Goal: Find specific page/section: Find specific page/section

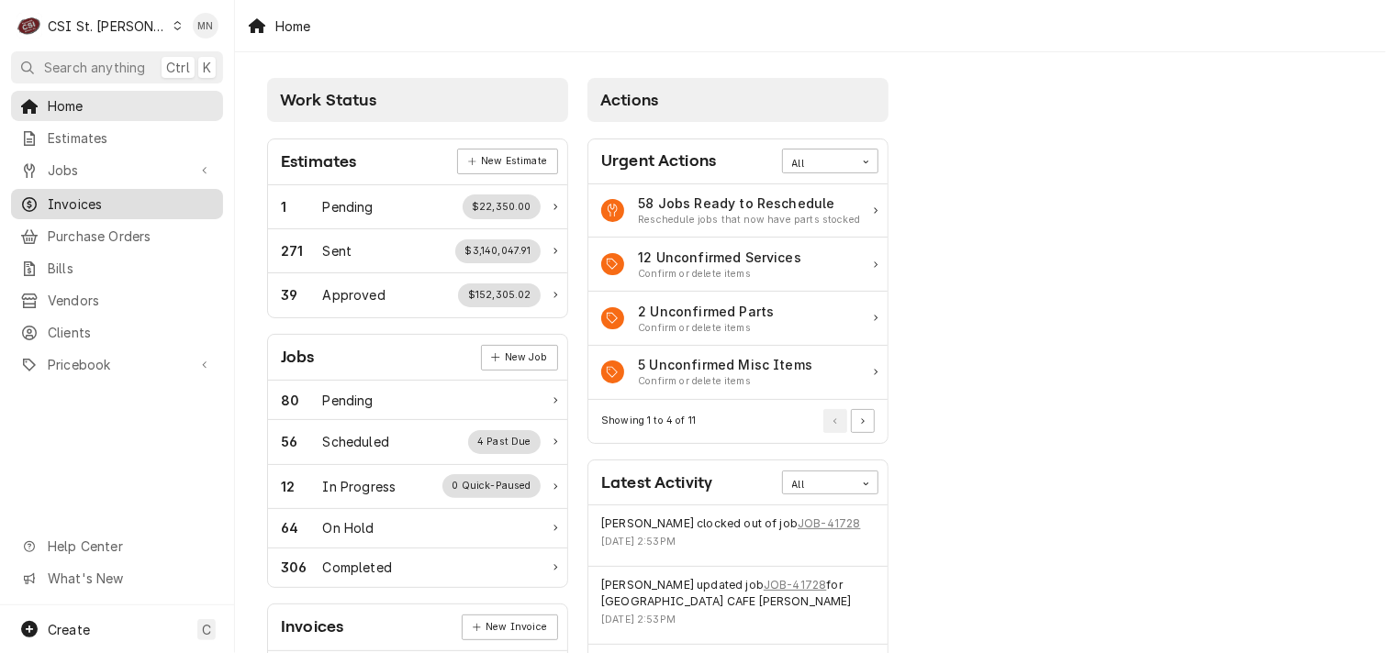
click at [113, 206] on span "Invoices" at bounding box center [131, 204] width 166 height 19
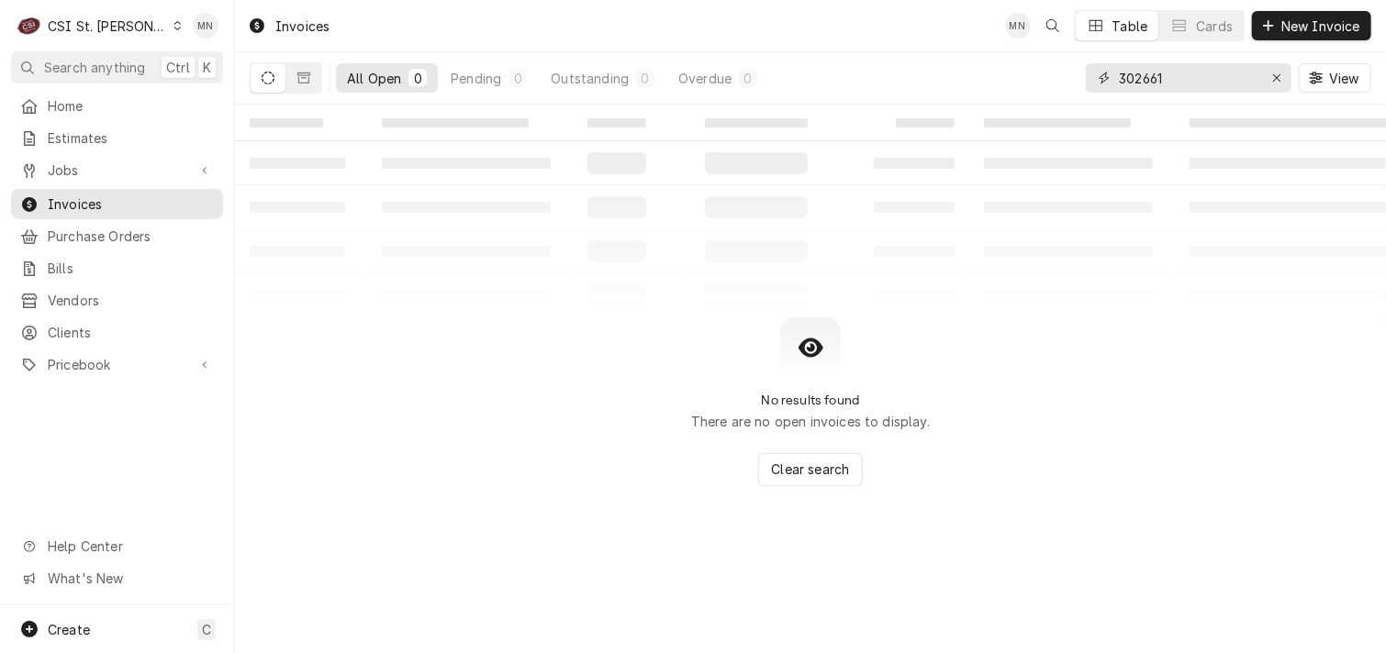
drag, startPoint x: 1189, startPoint y: 72, endPoint x: 925, endPoint y: 82, distance: 264.4
click at [925, 82] on div "All Open 0 Pending 0 Outstanding 0 Overdue 0 302661 View" at bounding box center [810, 77] width 1121 height 51
type input "403943"
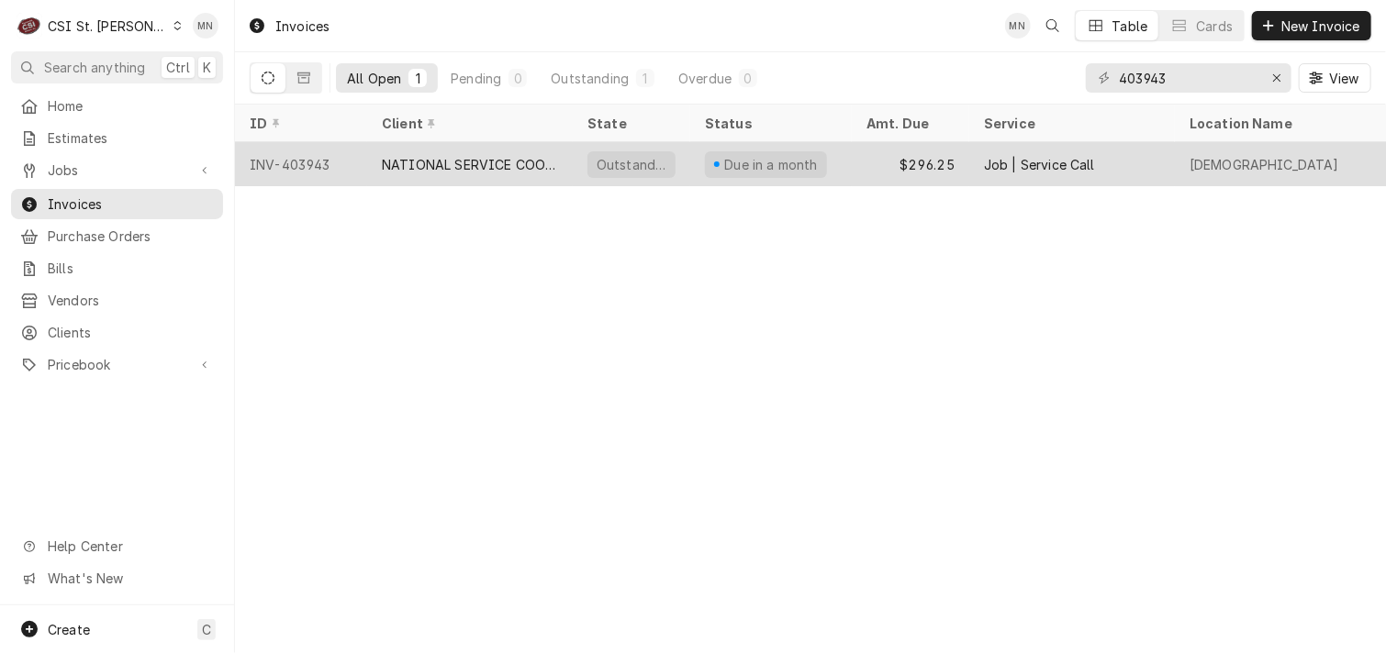
click at [505, 168] on div "NATIONAL SERVICE COOPERATIVE" at bounding box center [470, 164] width 176 height 19
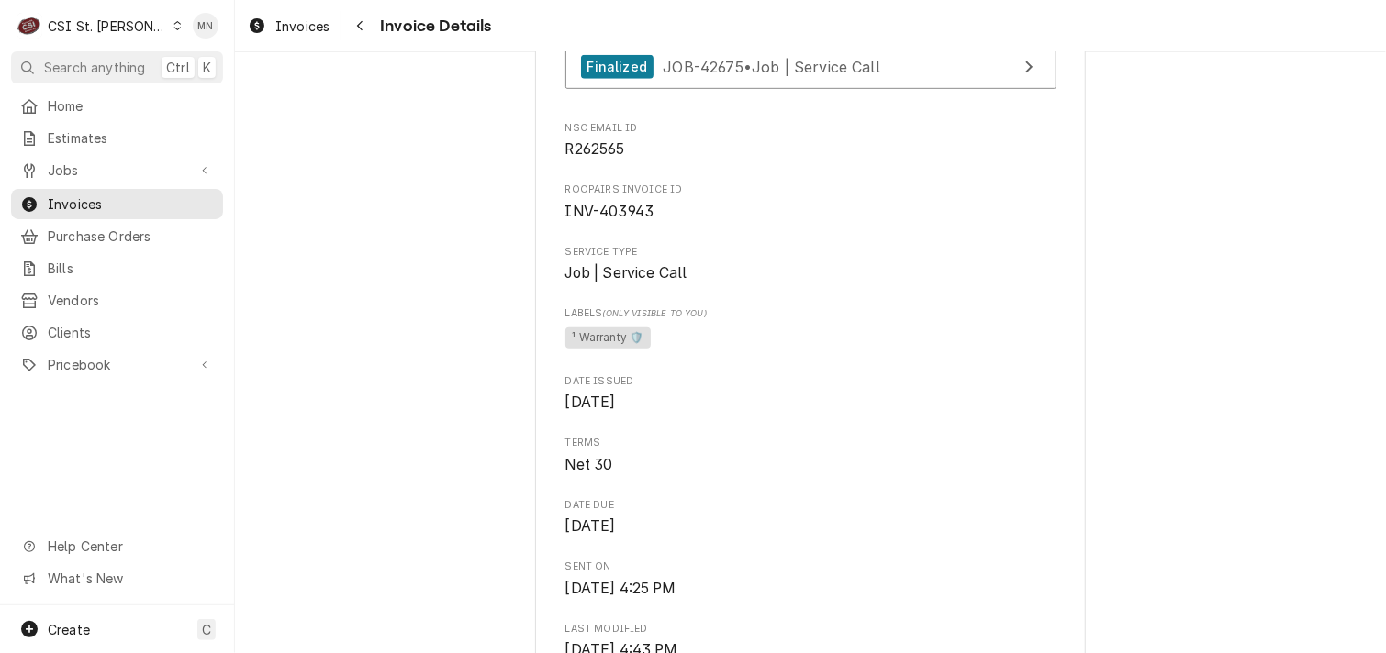
scroll to position [367, 0]
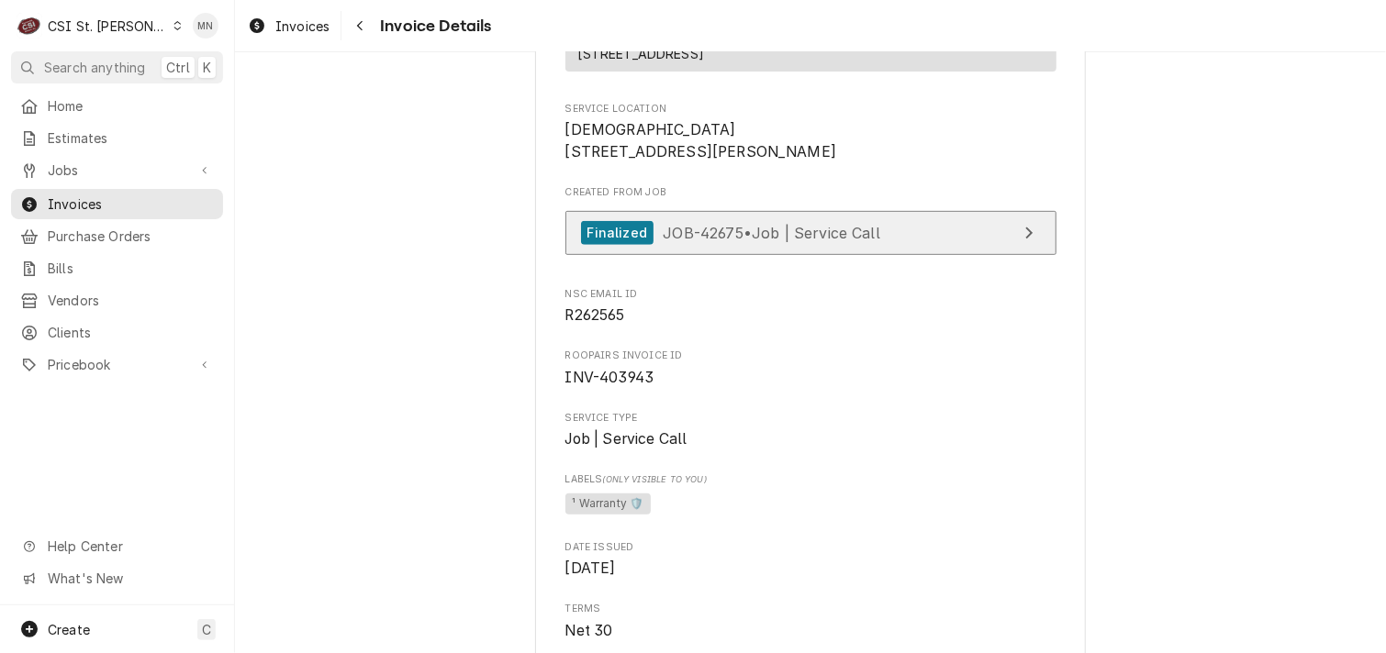
click at [722, 241] on span "JOB-42675 • Job | Service Call" at bounding box center [771, 232] width 217 height 18
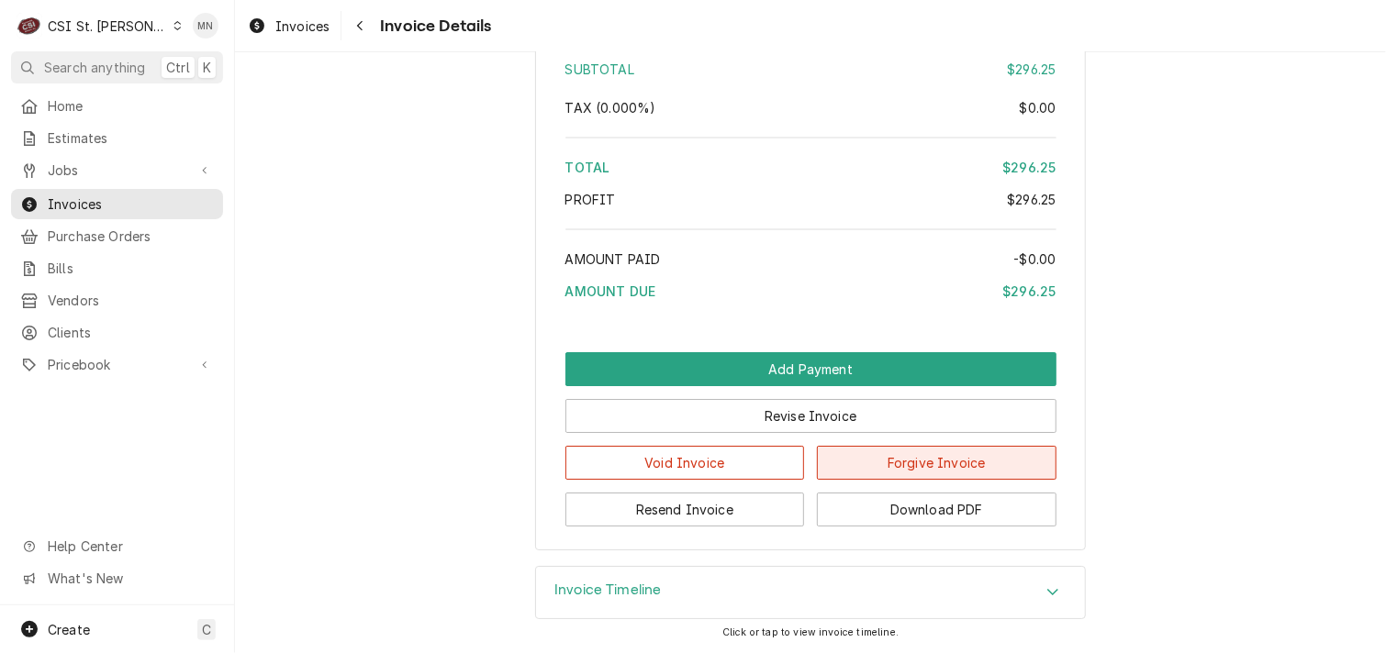
scroll to position [3171, 0]
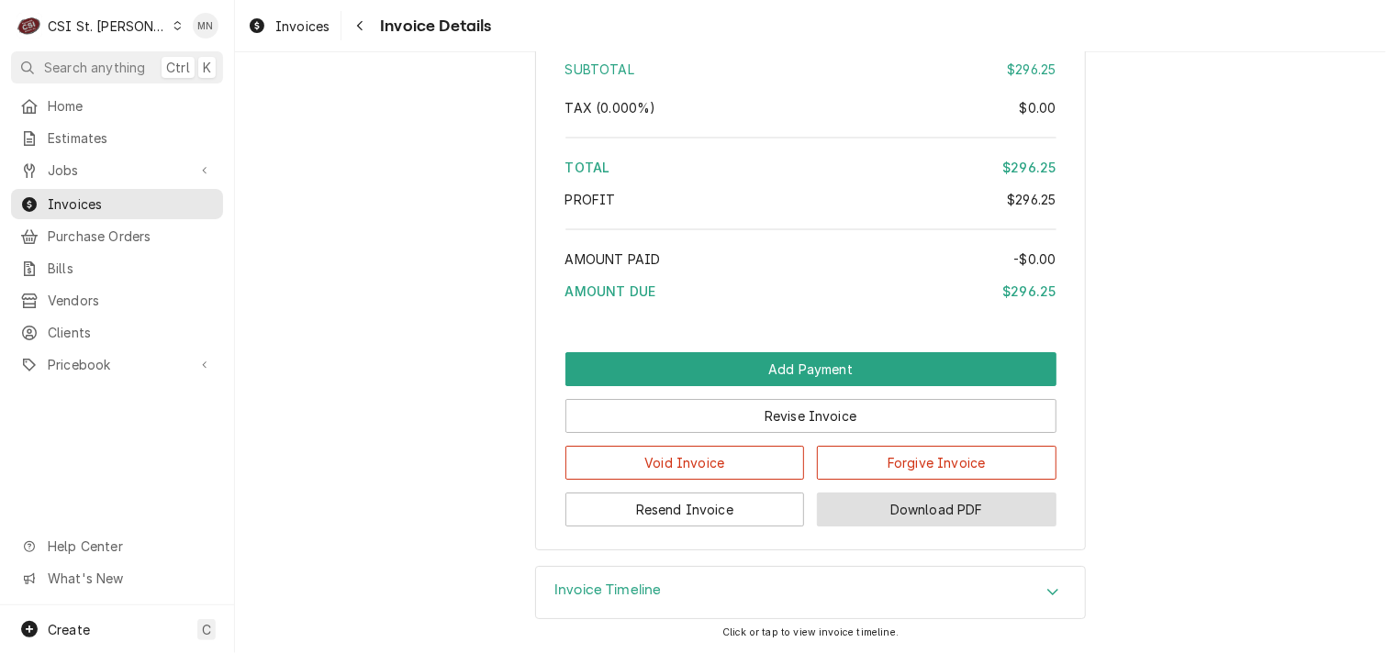
click at [914, 519] on button "Download PDF" at bounding box center [937, 510] width 240 height 34
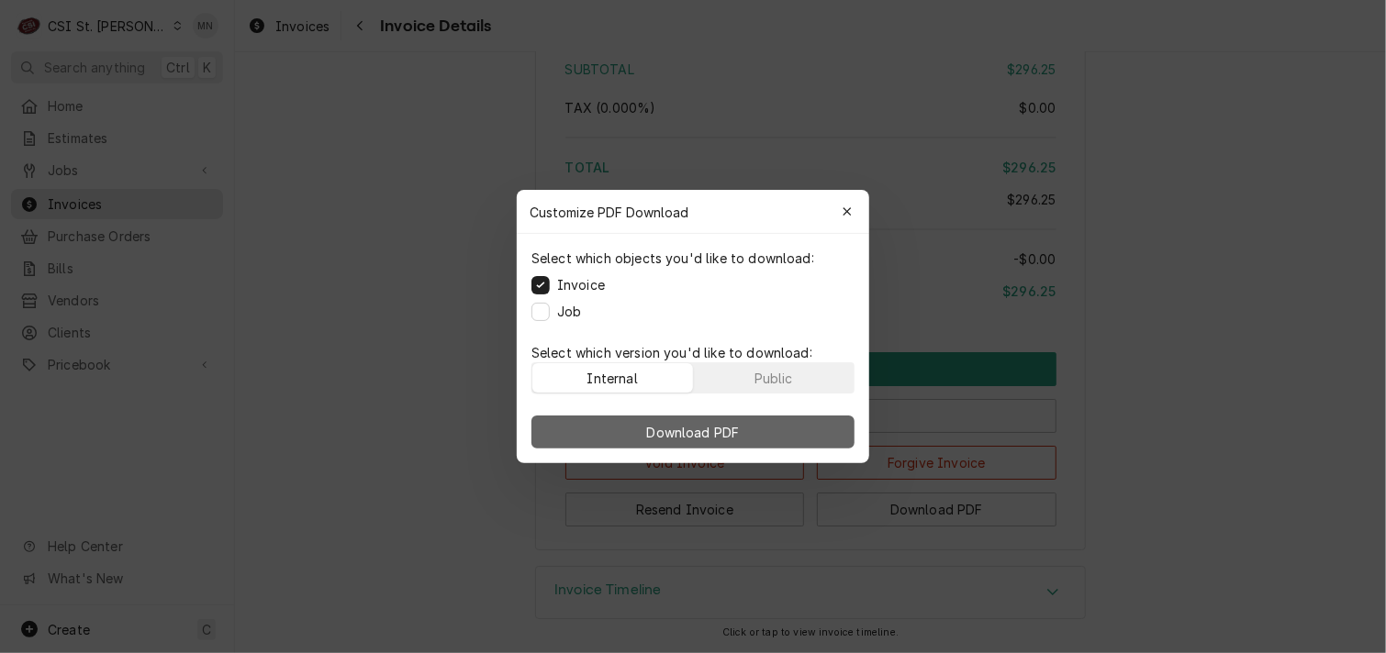
click at [725, 443] on button "Download PDF" at bounding box center [692, 432] width 323 height 33
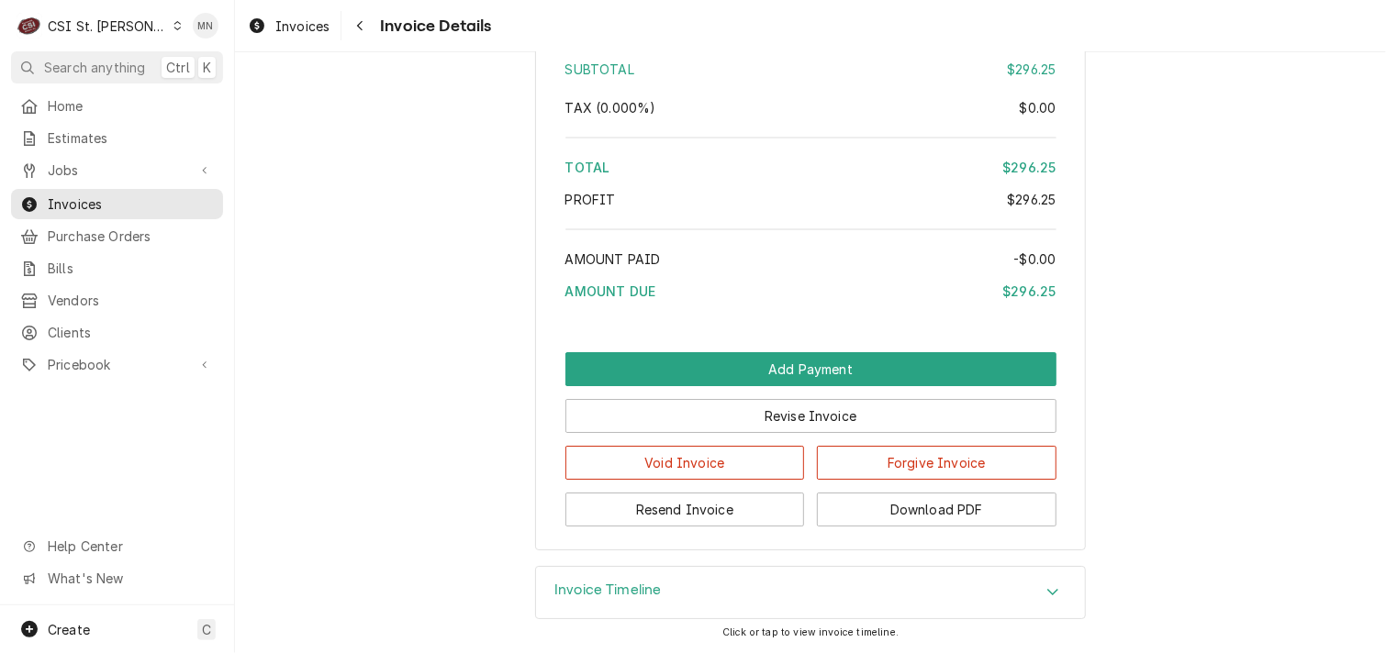
click at [89, 23] on div "CSI St. Louis" at bounding box center [107, 26] width 119 height 19
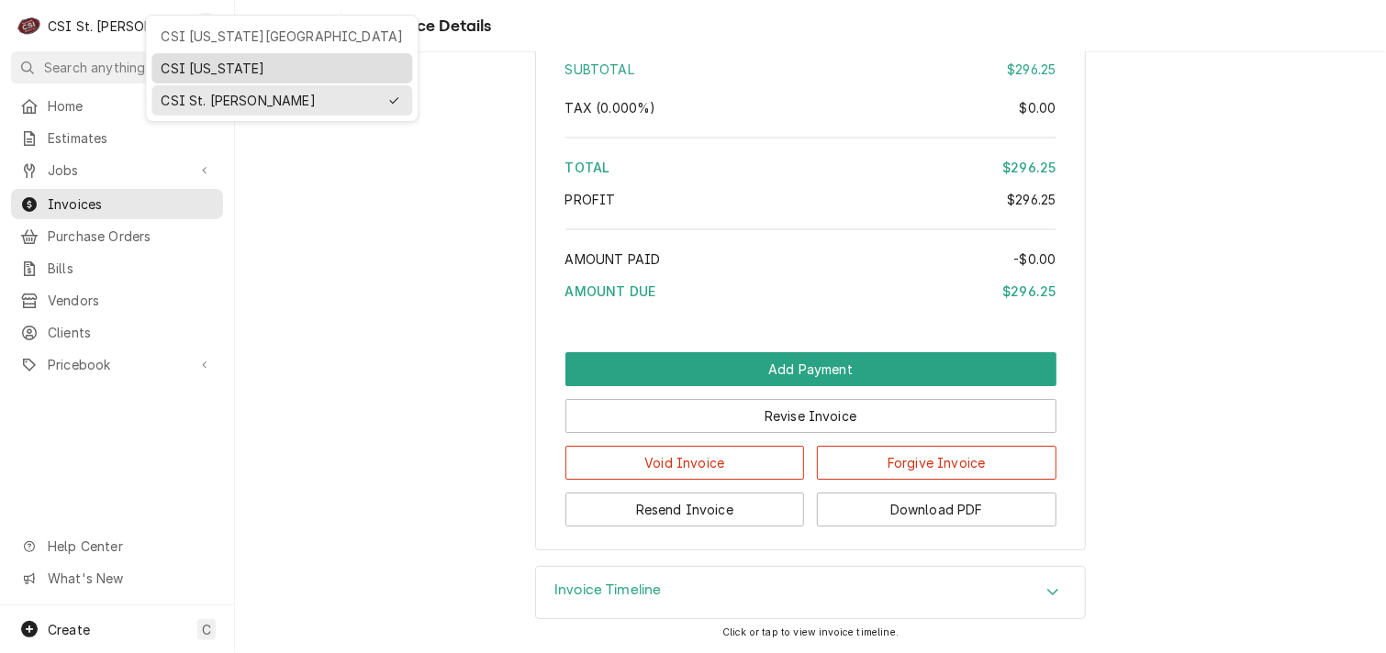
click at [188, 61] on div "CSI [US_STATE]" at bounding box center [282, 68] width 242 height 19
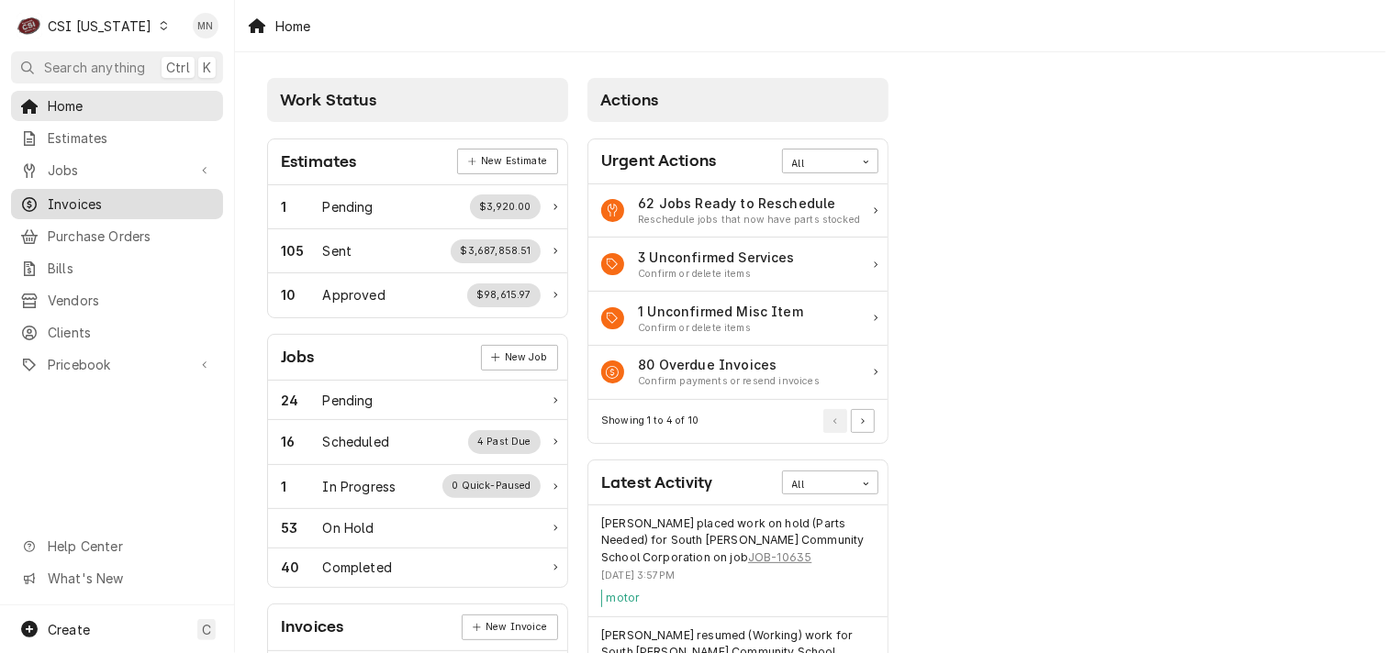
click at [84, 208] on div "Invoices" at bounding box center [117, 204] width 205 height 23
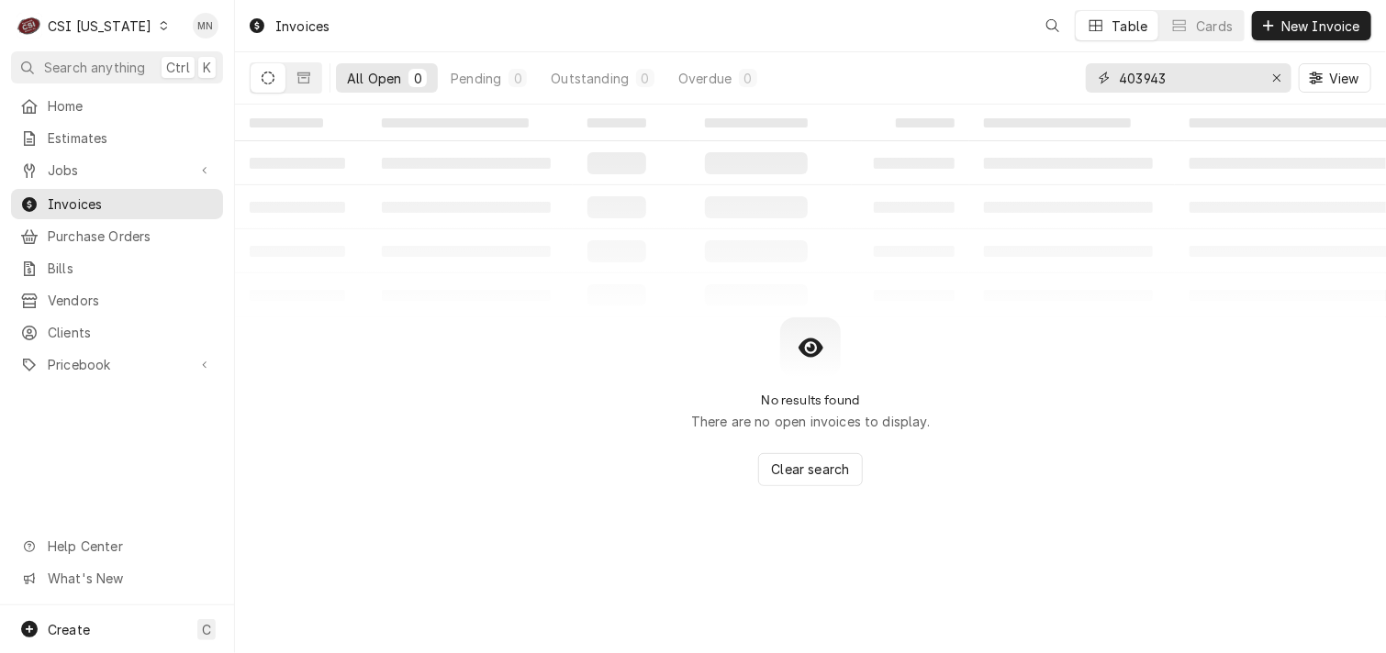
drag, startPoint x: 1020, startPoint y: 55, endPoint x: 939, endPoint y: 52, distance: 81.7
click at [939, 52] on div "All Open 0 Pending 0 Outstanding 0 Overdue 0 403943 View" at bounding box center [810, 77] width 1121 height 51
type input "100674"
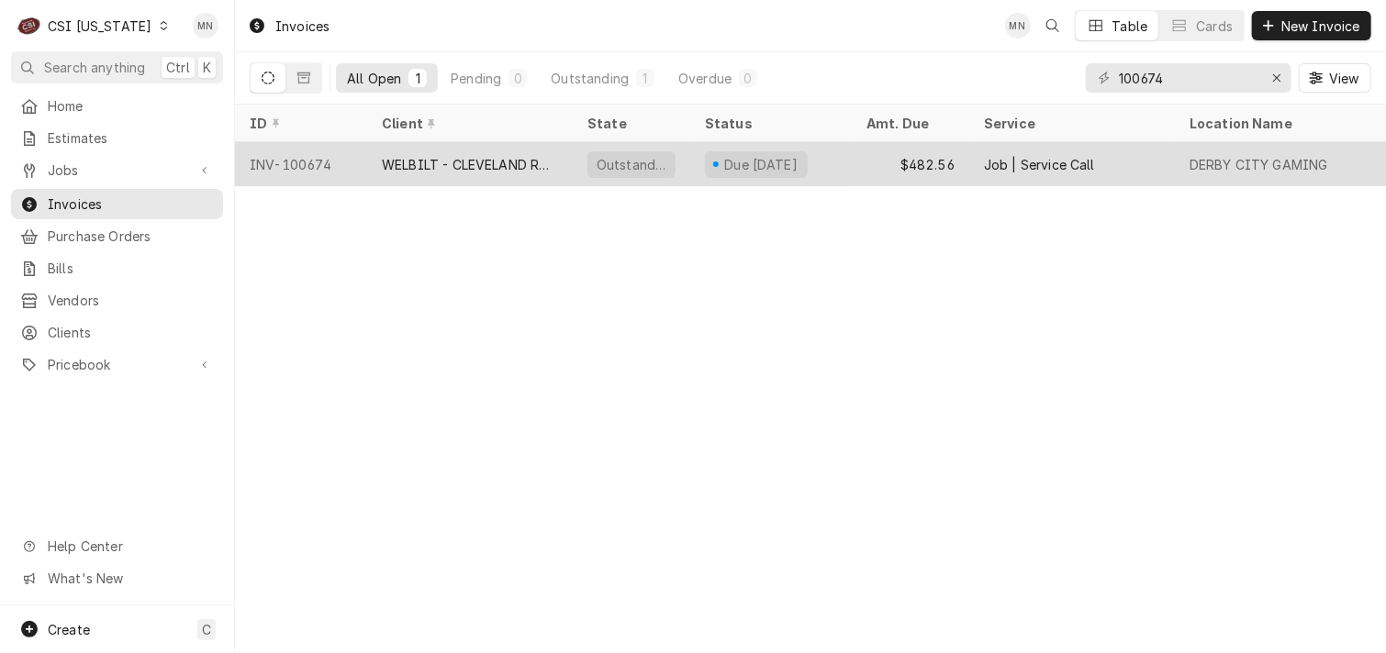
click at [508, 168] on div "WELBILT - CLEVELAND RANGE" at bounding box center [470, 164] width 176 height 19
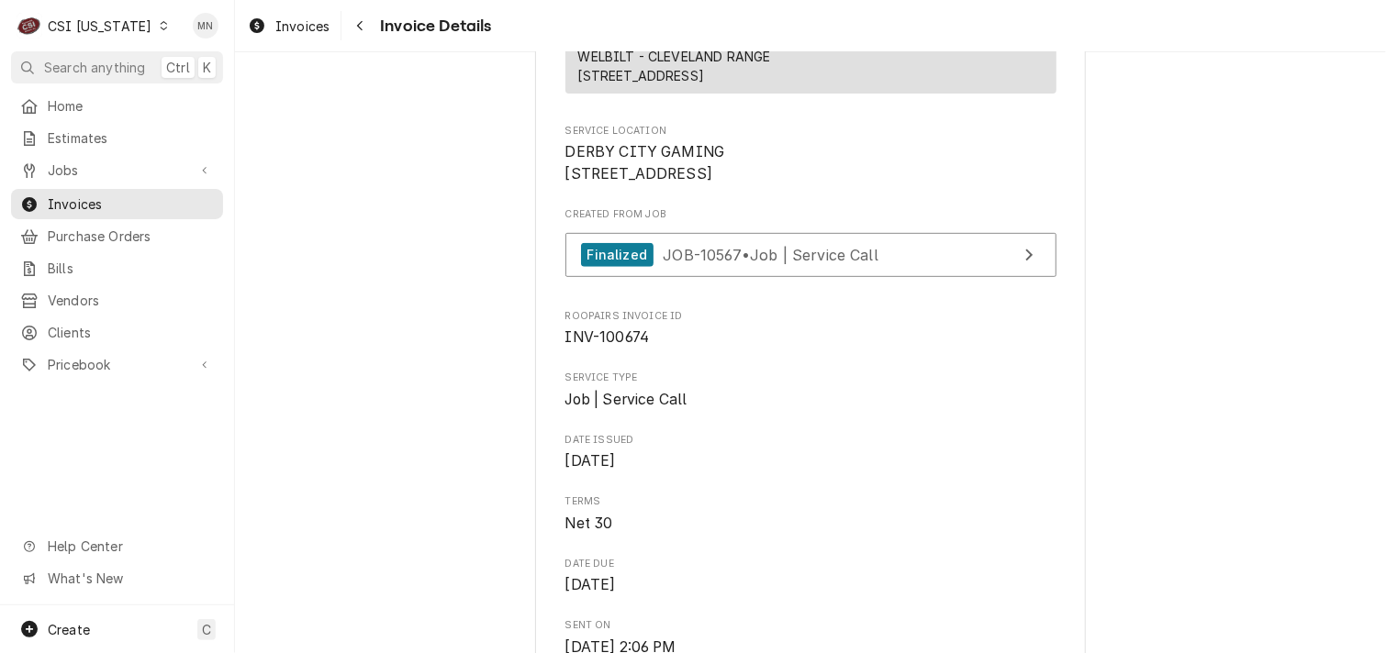
scroll to position [367, 0]
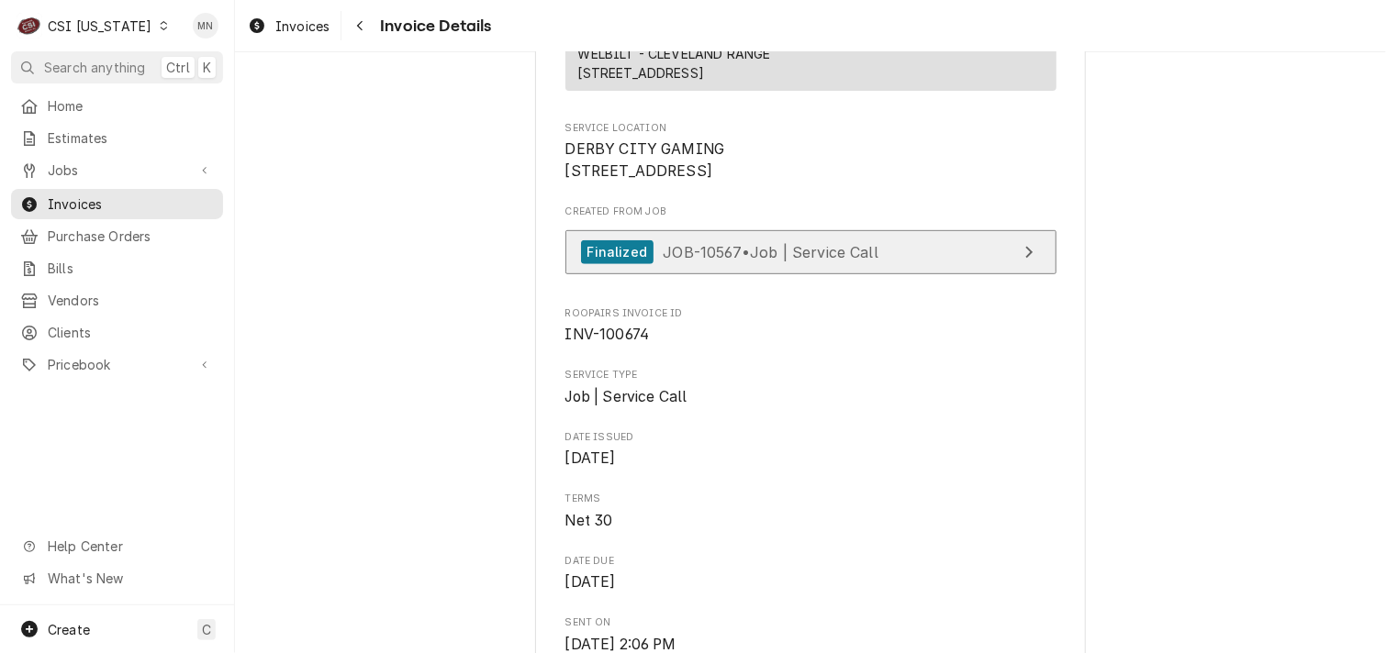
click at [767, 261] on span "JOB-10567 • Job | Service Call" at bounding box center [771, 251] width 216 height 18
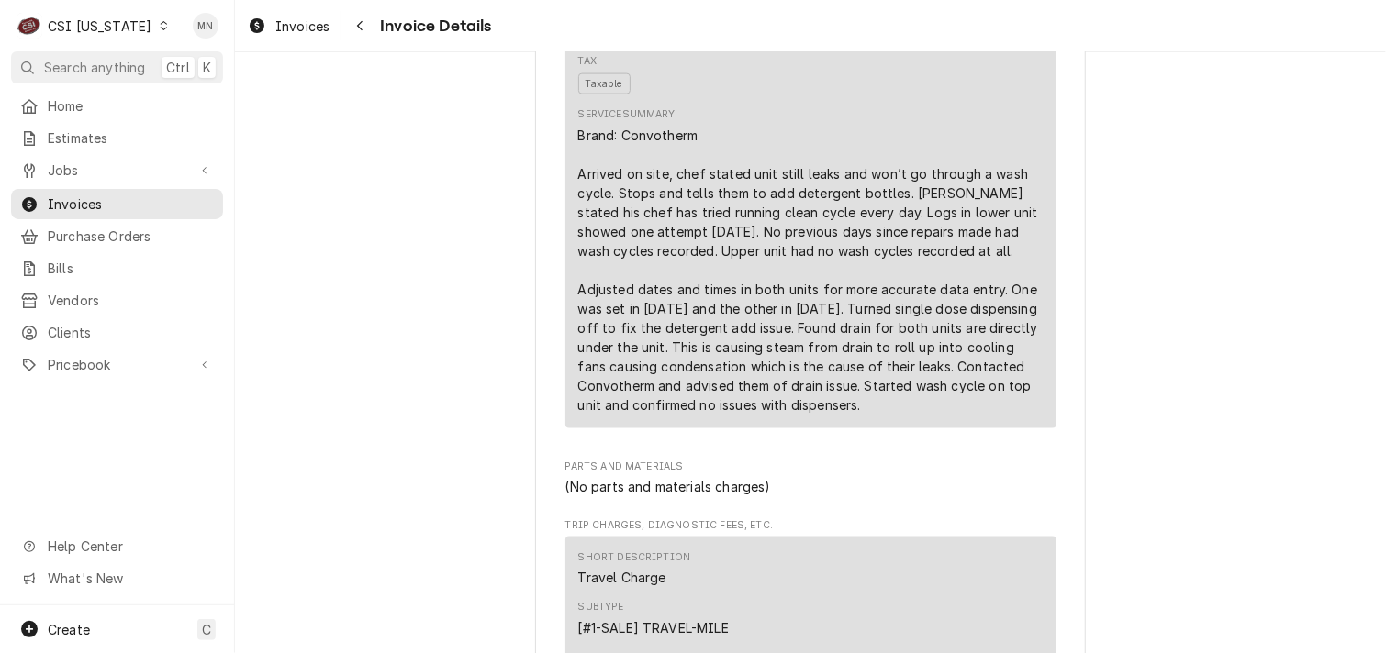
scroll to position [1193, 0]
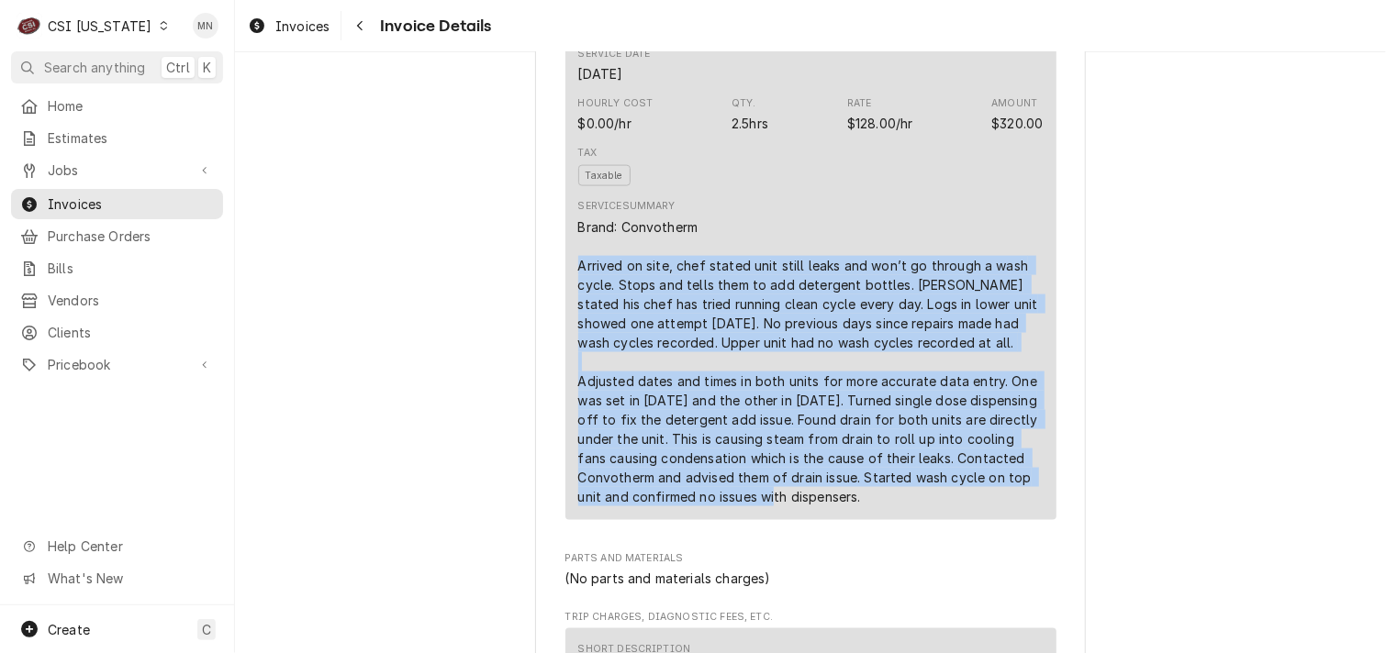
drag, startPoint x: 568, startPoint y: 322, endPoint x: 986, endPoint y: 568, distance: 485.4
click at [986, 520] on div "Short Description 1-Labor (Service) | Standard | Incurred Subtype [#1-SALE] LAB…" at bounding box center [810, 226] width 491 height 588
drag, startPoint x: 986, startPoint y: 568, endPoint x: 891, endPoint y: 489, distance: 123.8
copy div "Arrived on site, chef stated unit still leaks and won’t go through a wash cycle…"
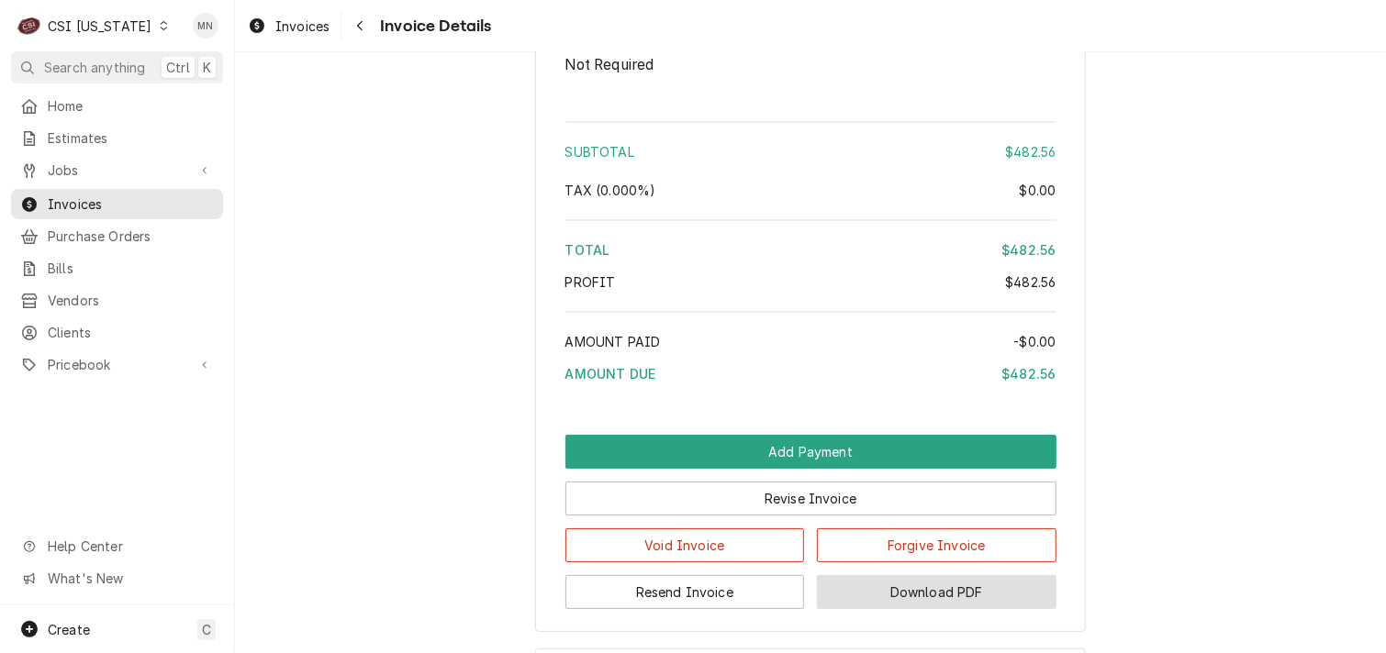
scroll to position [3461, 0]
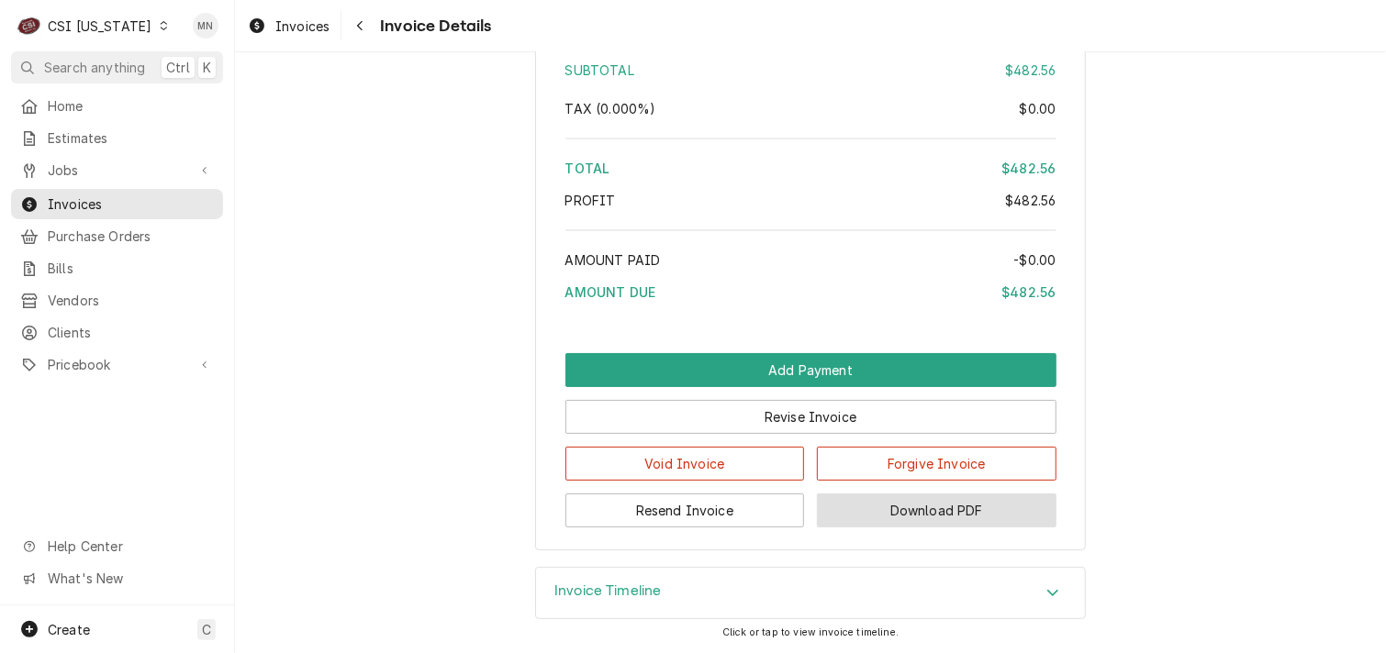
click at [952, 519] on button "Download PDF" at bounding box center [937, 511] width 240 height 34
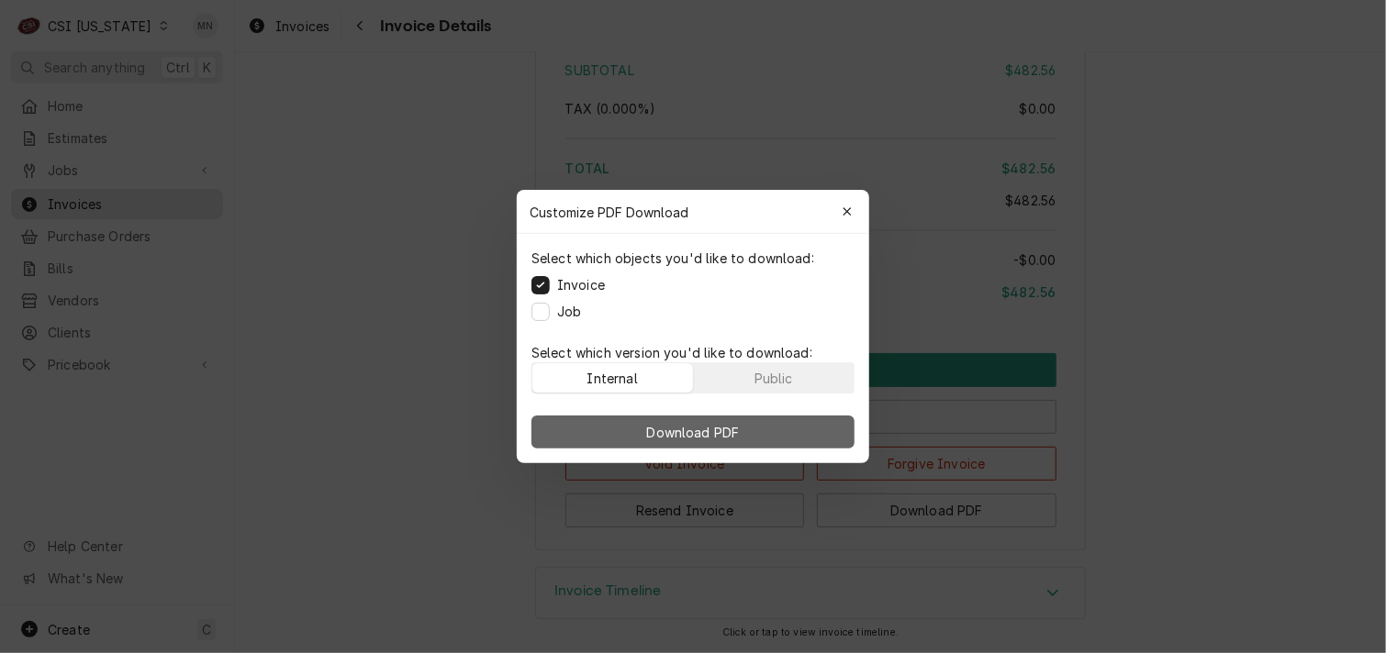
click at [769, 440] on button "Download PDF" at bounding box center [692, 432] width 323 height 33
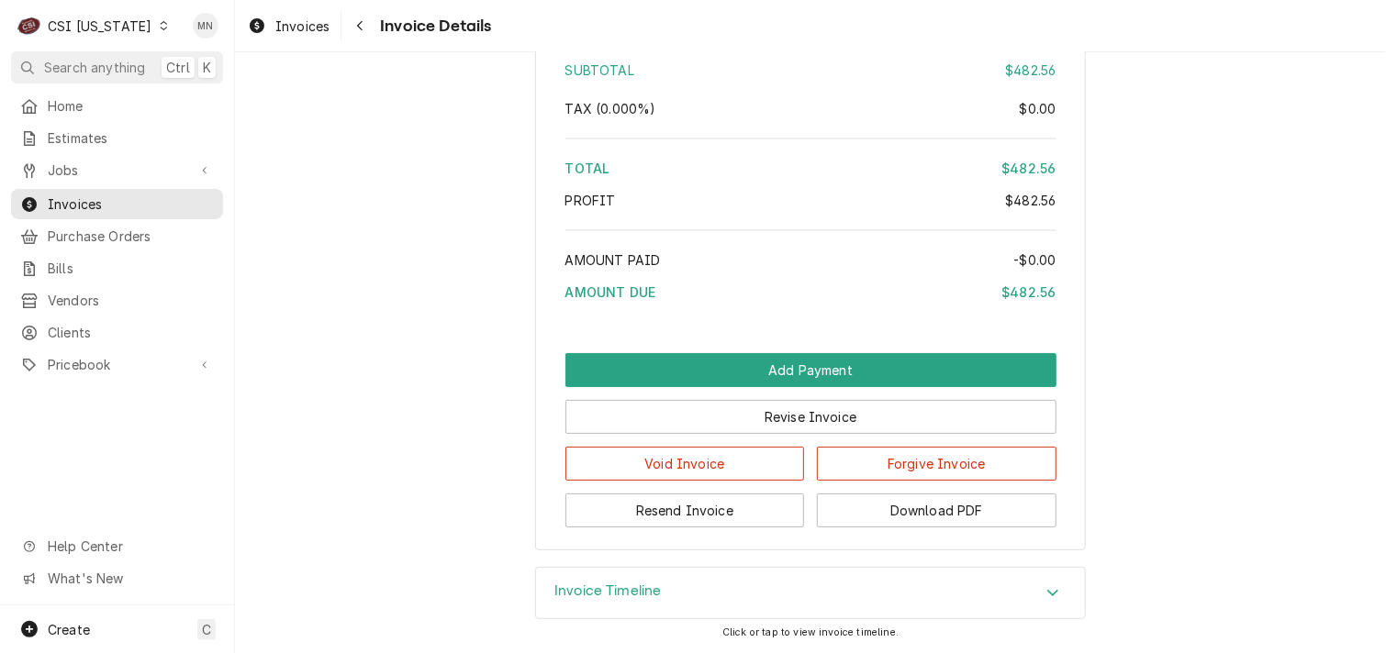
click at [125, 25] on div "CSI [US_STATE]" at bounding box center [100, 26] width 104 height 19
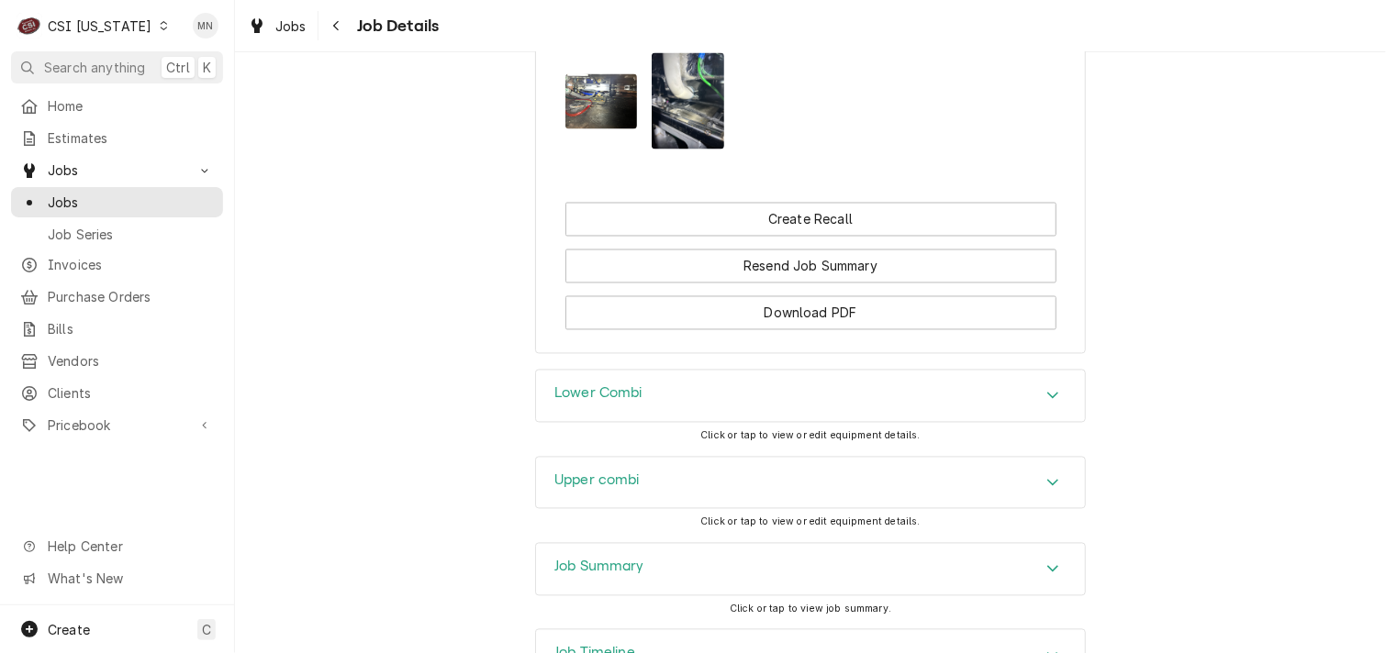
scroll to position [1652, 0]
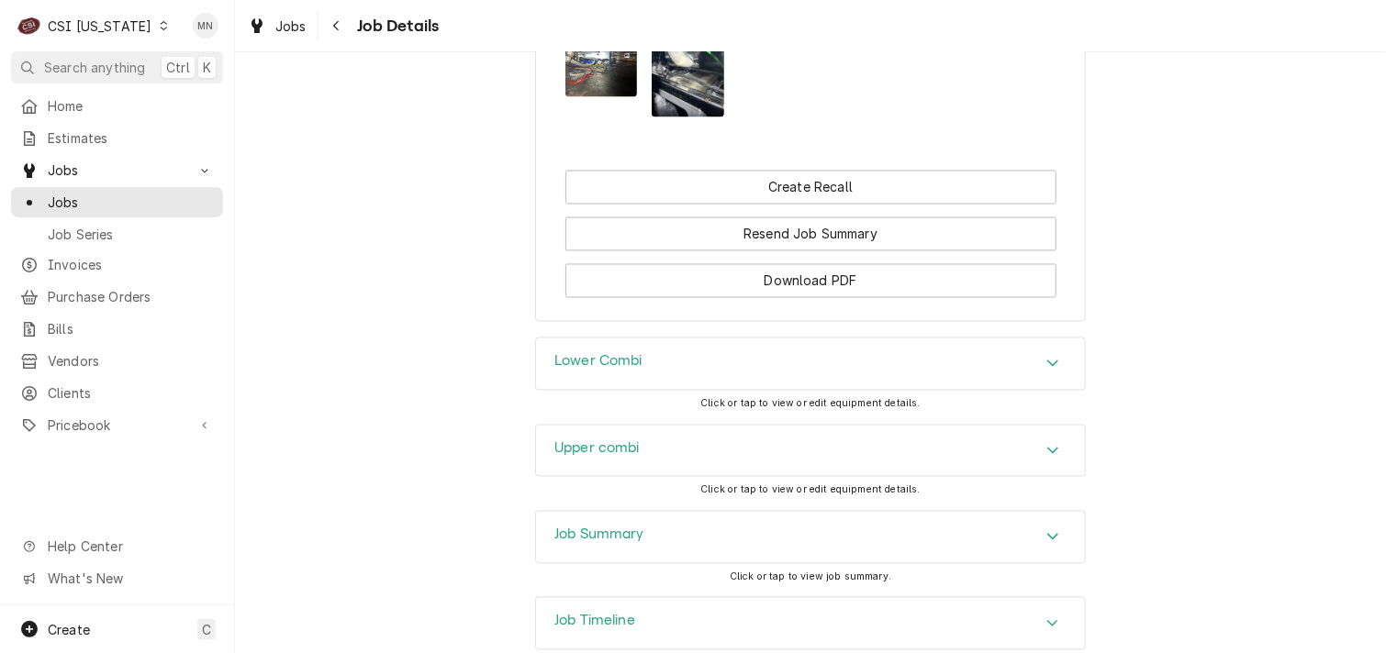
click at [719, 339] on div "Lower Combi" at bounding box center [810, 364] width 549 height 51
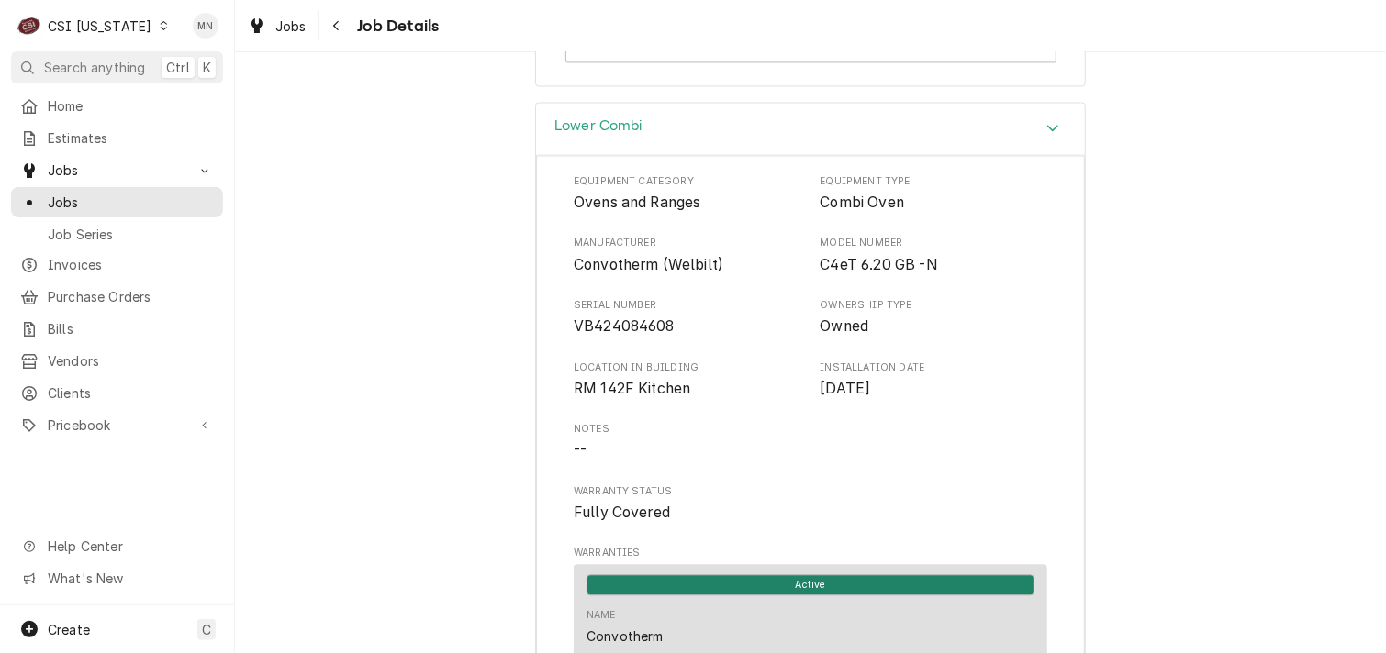
scroll to position [1927, 0]
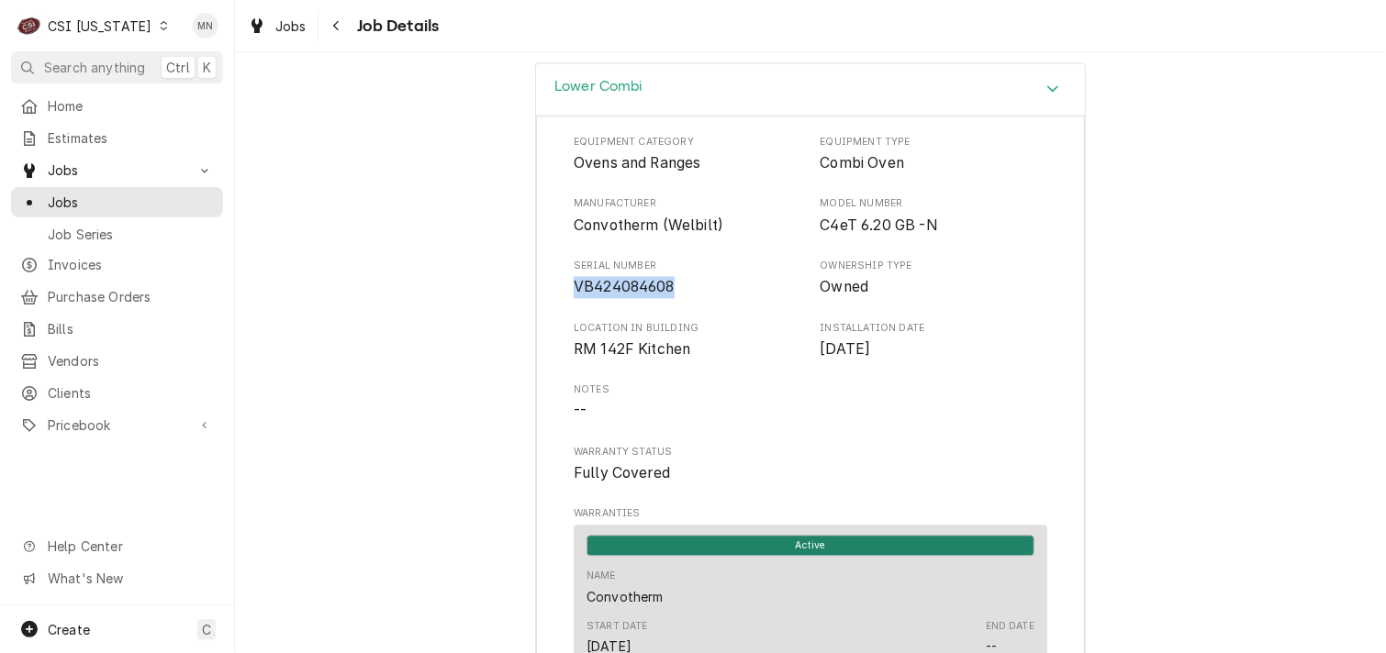
drag, startPoint x: 667, startPoint y: 259, endPoint x: 570, endPoint y: 252, distance: 97.5
click at [574, 278] on span "VB424084608" at bounding box center [624, 286] width 101 height 17
copy span "VB424084608"
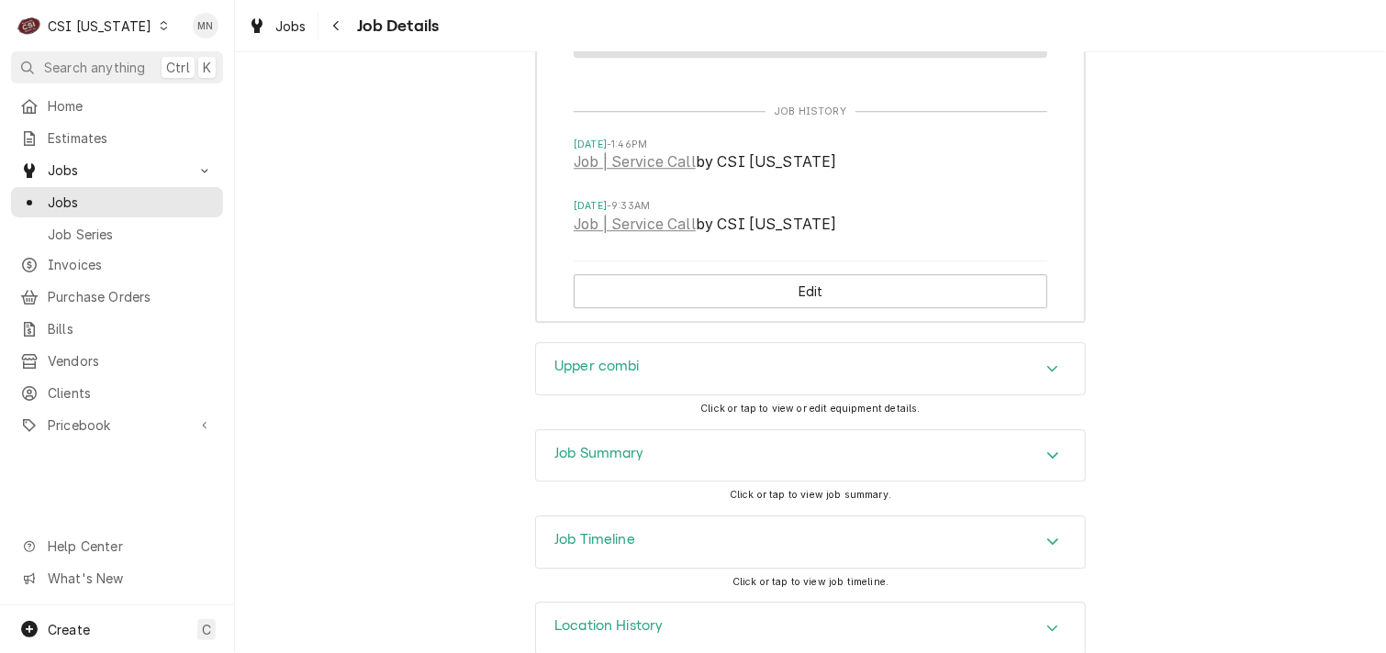
scroll to position [2586, 0]
click at [663, 342] on div "Upper combi" at bounding box center [810, 367] width 549 height 51
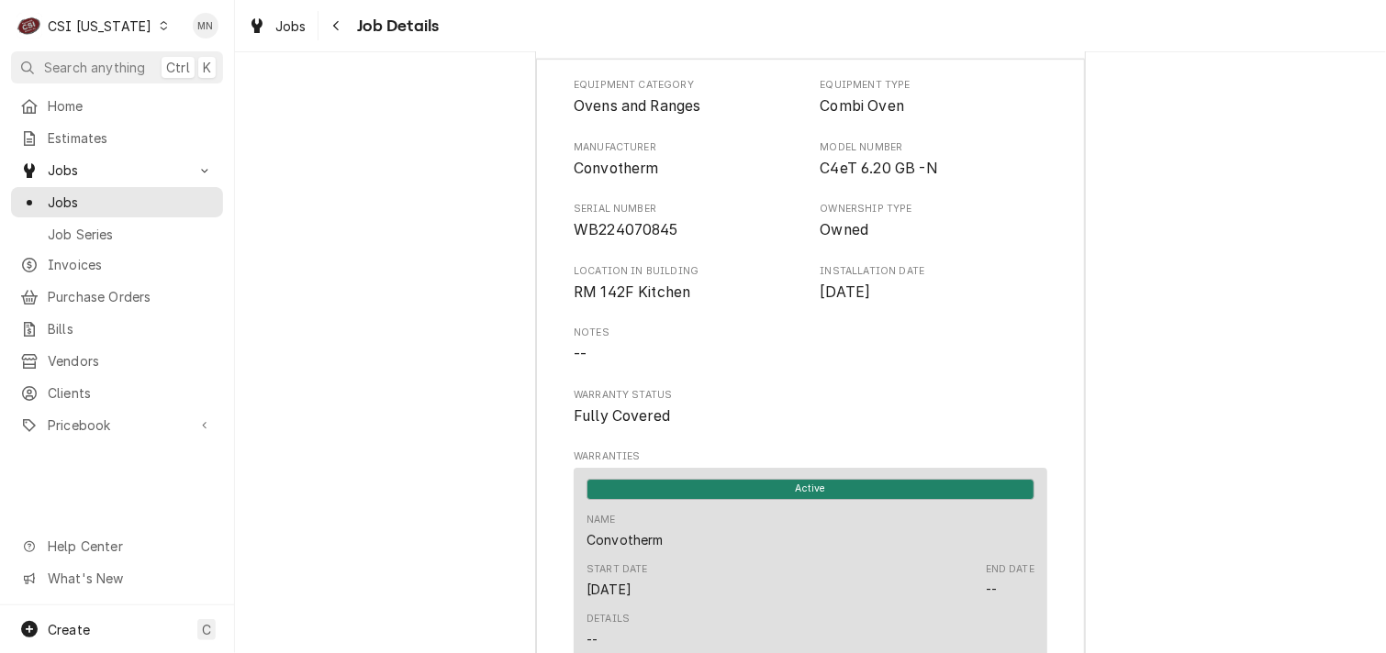
scroll to position [2953, 0]
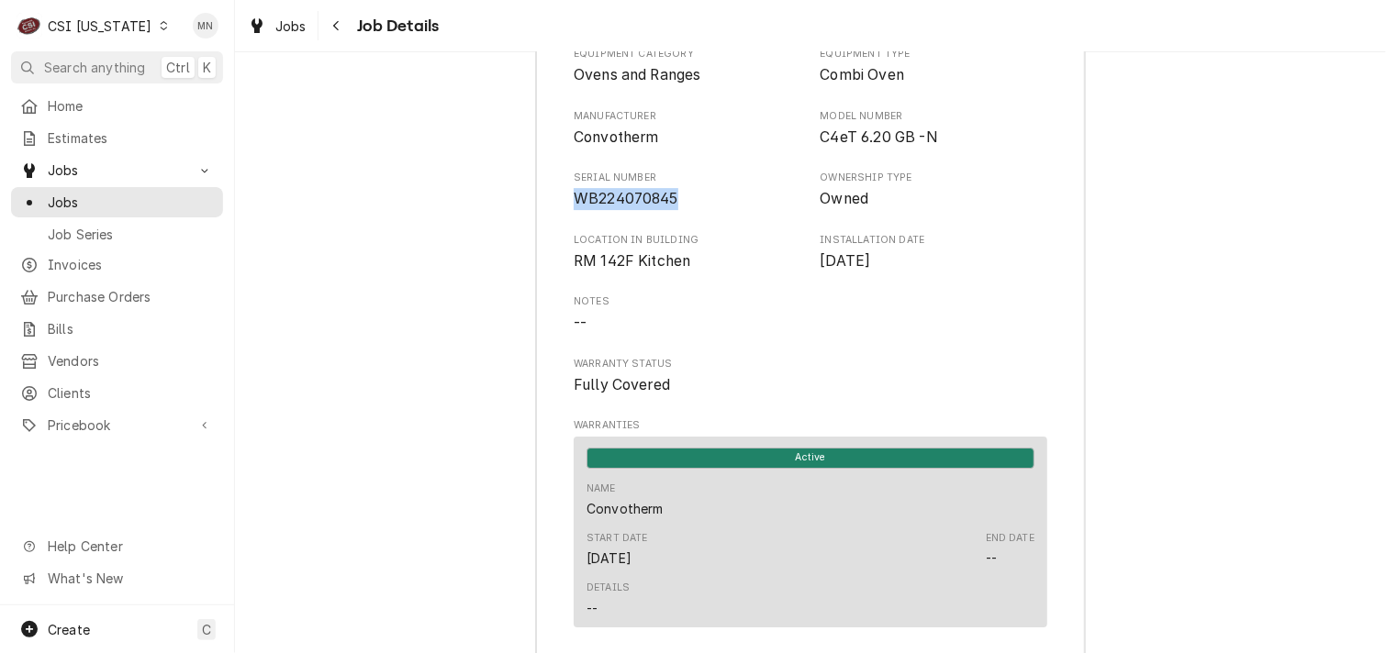
drag, startPoint x: 670, startPoint y: 162, endPoint x: 572, endPoint y: 162, distance: 98.2
click at [574, 190] on span "WB224070845" at bounding box center [626, 198] width 105 height 17
copy span "WB224070845"
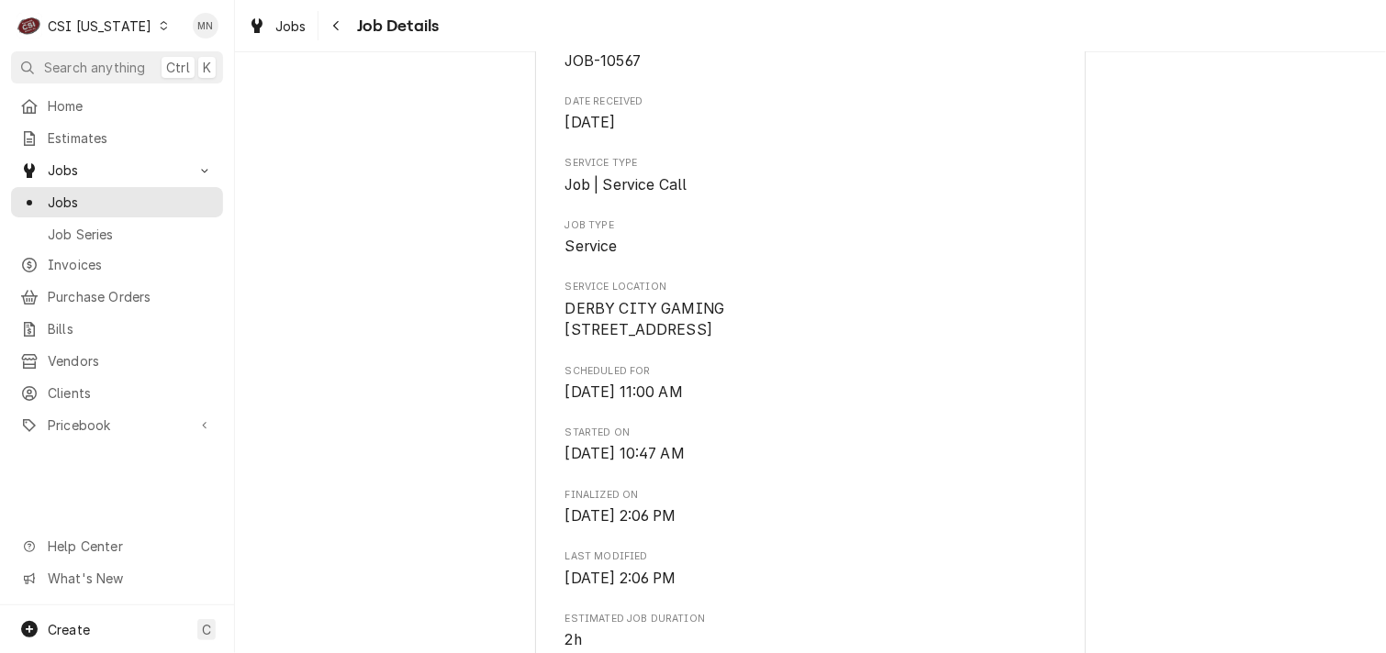
scroll to position [459, 0]
